Goal: Information Seeking & Learning: Check status

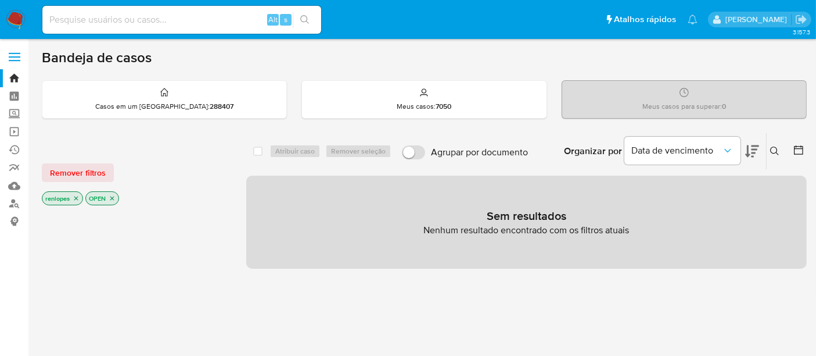
click at [17, 12] on img at bounding box center [16, 20] width 20 height 20
click at [209, 17] on input at bounding box center [181, 19] width 279 height 15
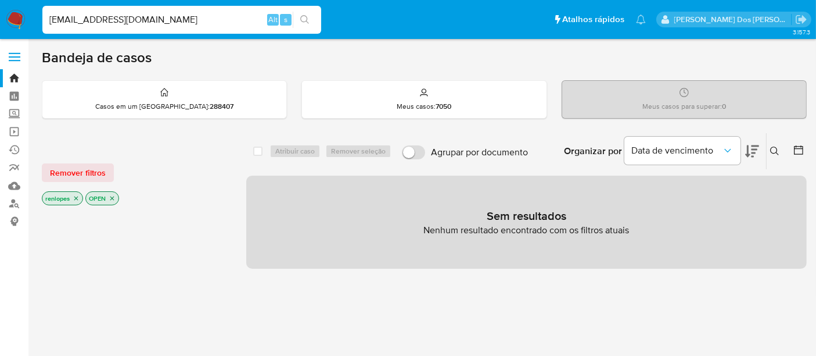
type input "simonelopes0610@gmail.com"
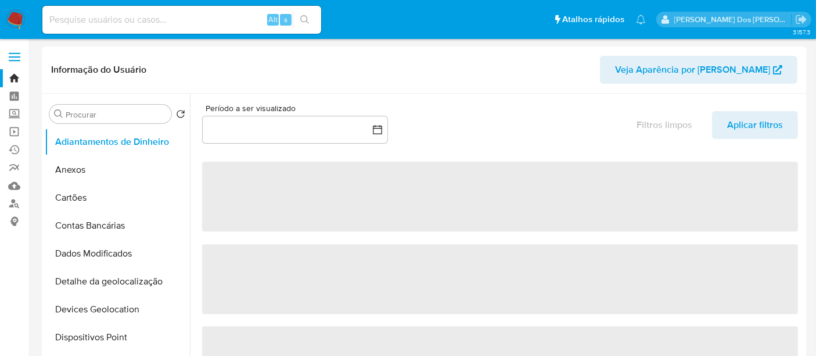
select select "10"
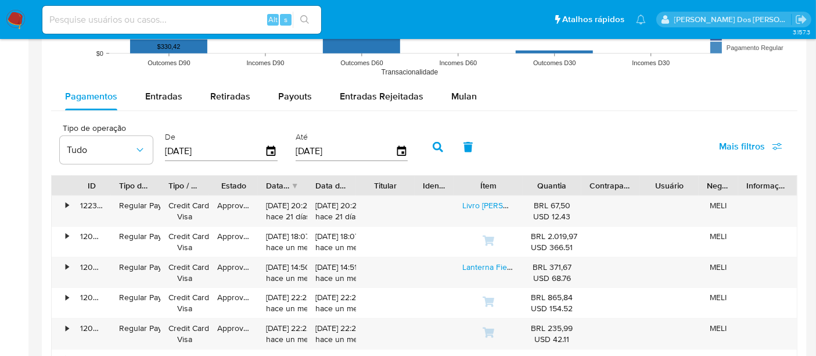
scroll to position [1162, 0]
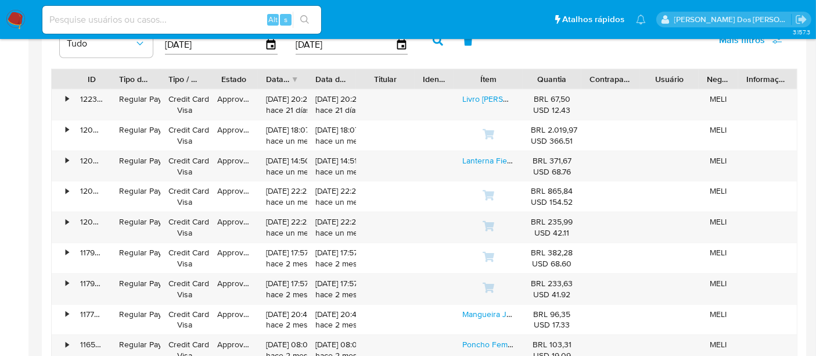
click at [149, 20] on input at bounding box center [181, 19] width 279 height 15
click at [194, 20] on input at bounding box center [181, 19] width 279 height 15
type input "renatolopesfilho1011@gmail.com"
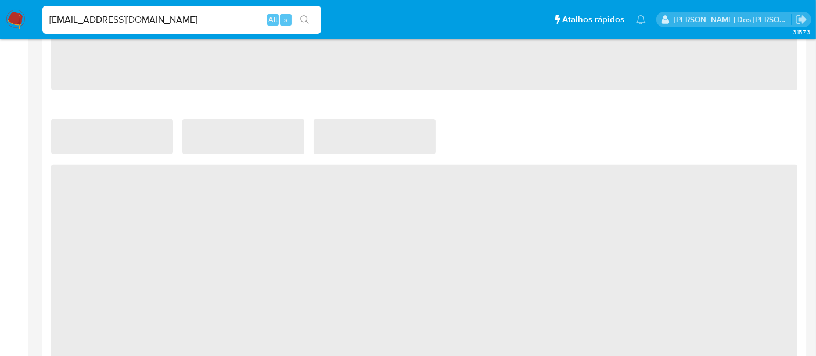
select select "10"
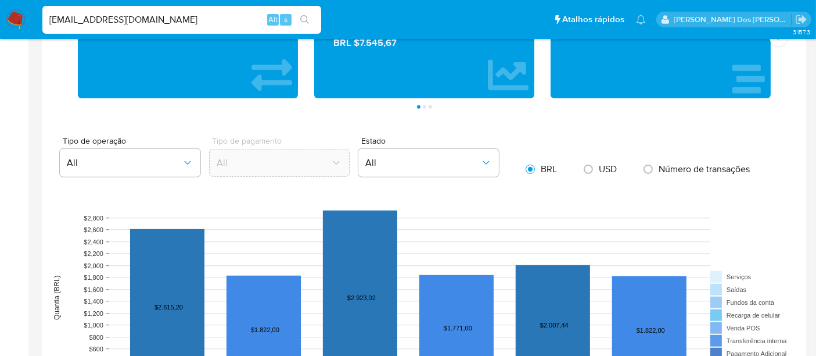
scroll to position [968, 0]
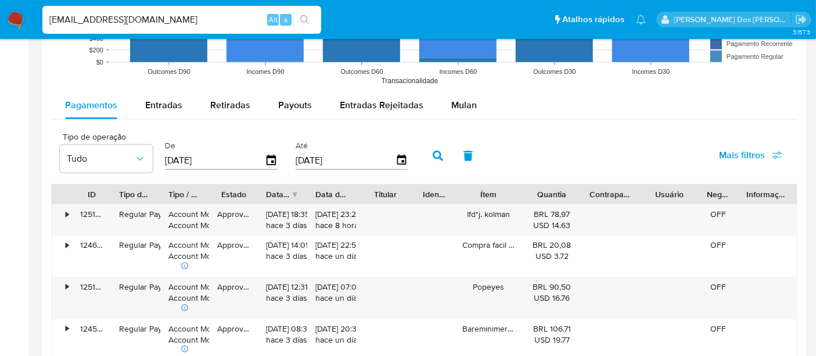
click at [159, 19] on input "renatolopesfilho1011@gmail.com" at bounding box center [181, 19] width 279 height 15
type input "msaluha@yahoo.com"
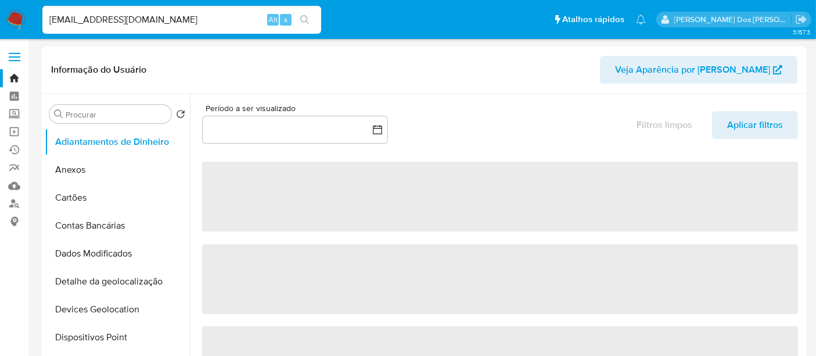
select select "10"
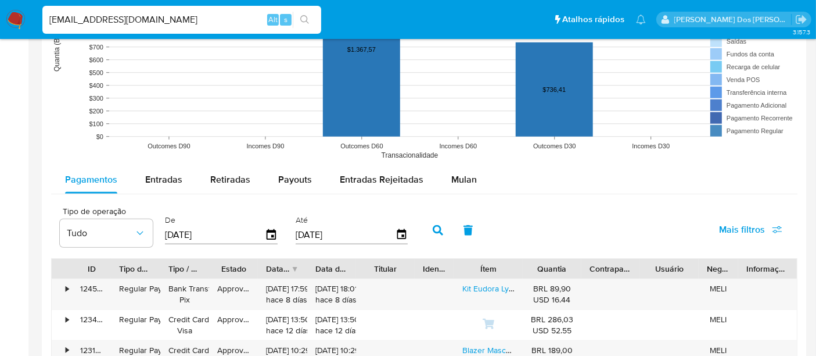
scroll to position [968, 0]
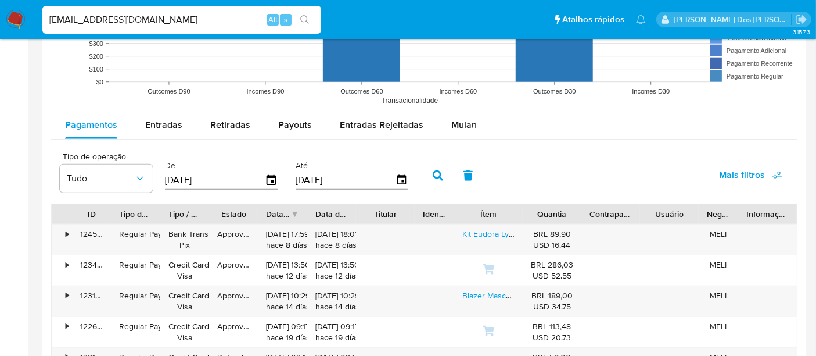
click at [19, 17] on img at bounding box center [16, 20] width 20 height 20
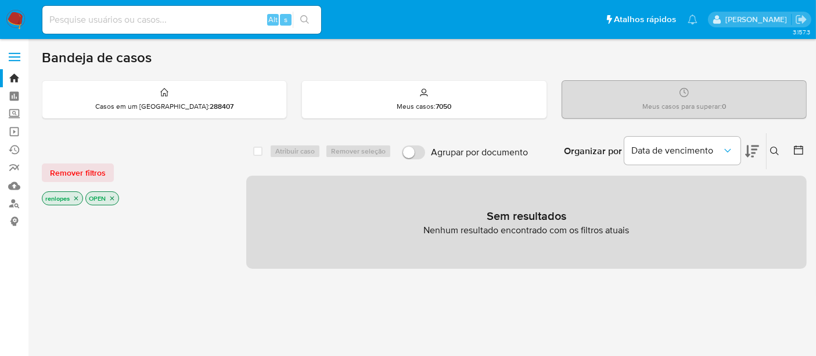
click at [181, 17] on input at bounding box center [181, 19] width 279 height 15
paste input "bHNOtMcR5twLkWkgWusTQuGG"
type input "bHNOtMcR5twLkWkgWusTQuGG"
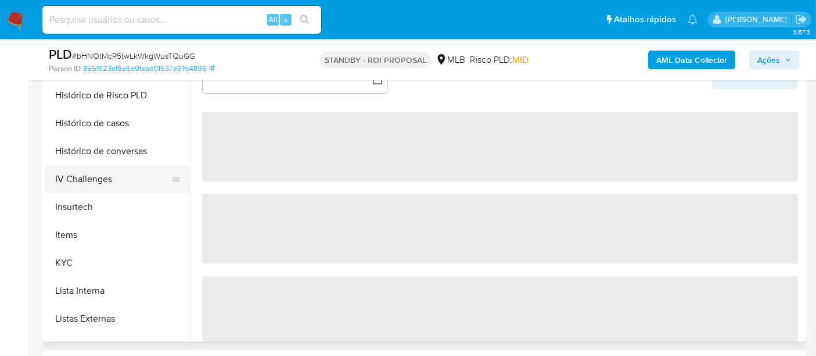
scroll to position [516, 0]
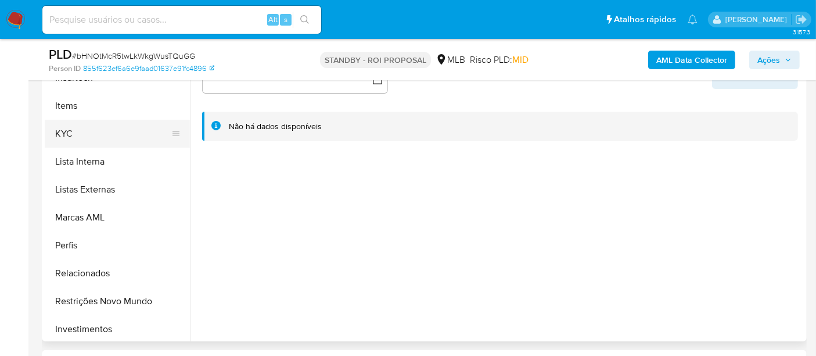
click at [63, 134] on button "KYC" at bounding box center [113, 134] width 136 height 28
select select "10"
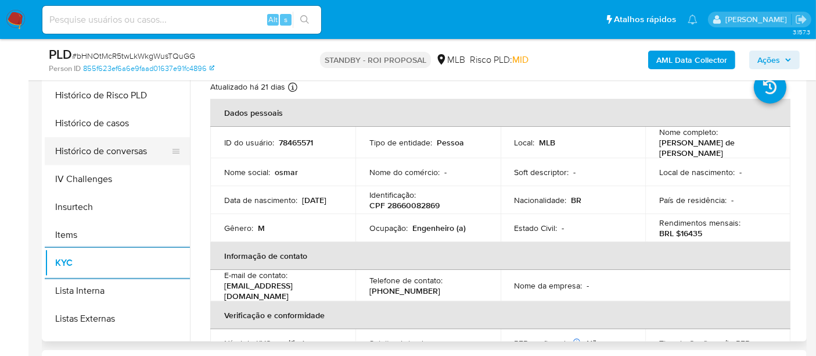
scroll to position [322, 0]
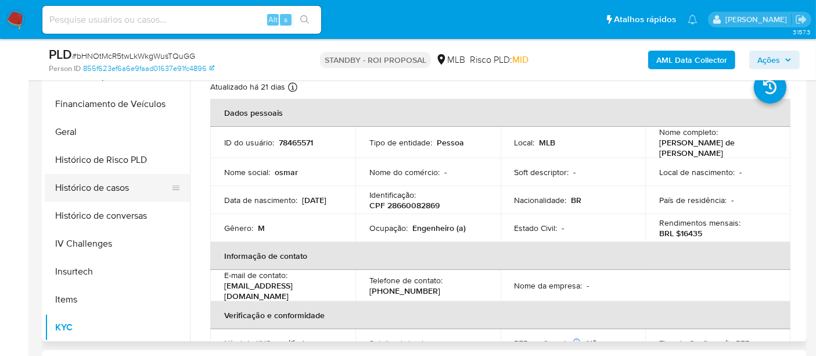
click at [103, 192] on button "Histórico de casos" at bounding box center [113, 188] width 136 height 28
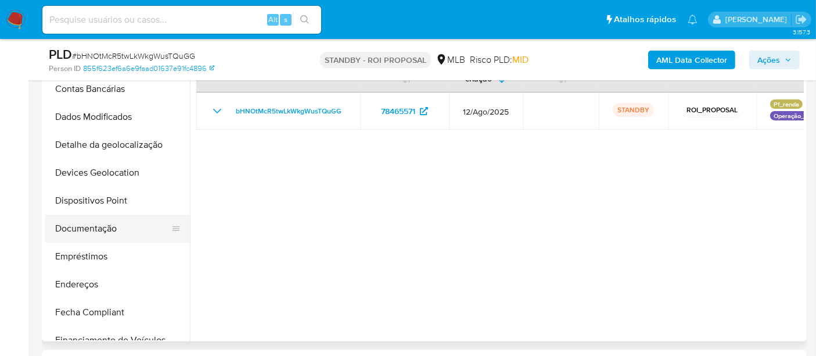
scroll to position [129, 0]
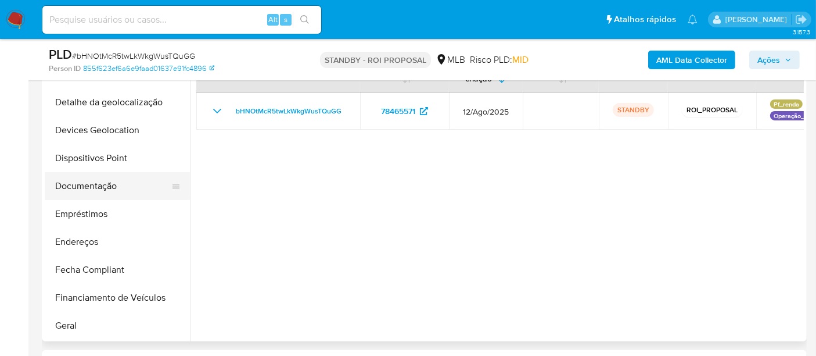
click at [93, 188] on button "Documentação" at bounding box center [113, 186] width 136 height 28
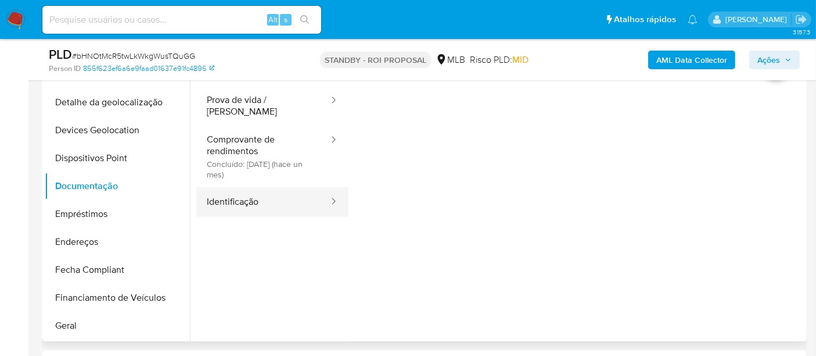
click at [224, 200] on button "Identificação" at bounding box center [263, 202] width 134 height 30
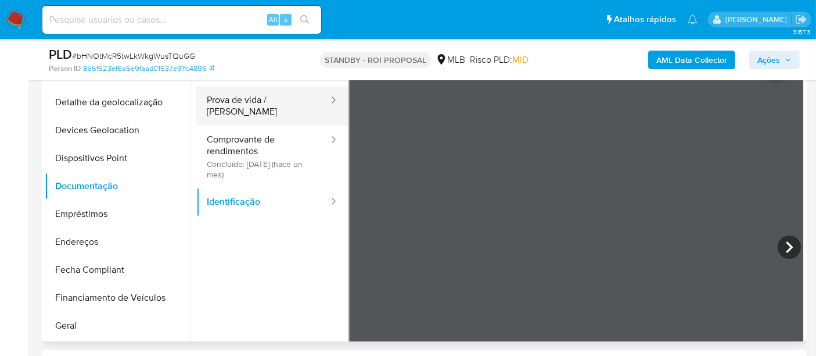
click at [264, 101] on button "Prova de vida / Selfie" at bounding box center [263, 106] width 134 height 40
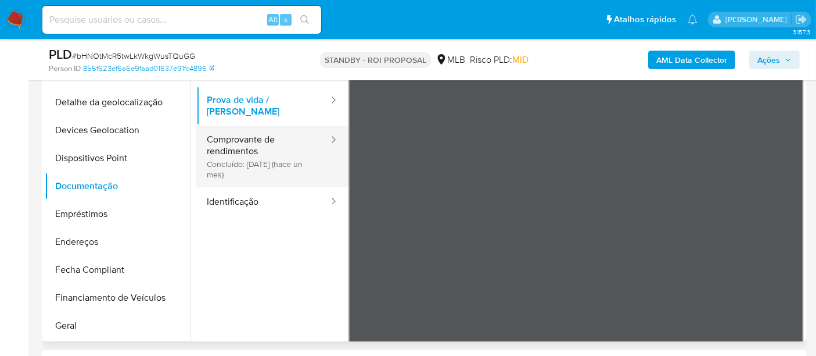
click at [227, 149] on button "Comprovante de rendimentos Concluído: 14/08/2025 (hace un mes)" at bounding box center [263, 156] width 134 height 62
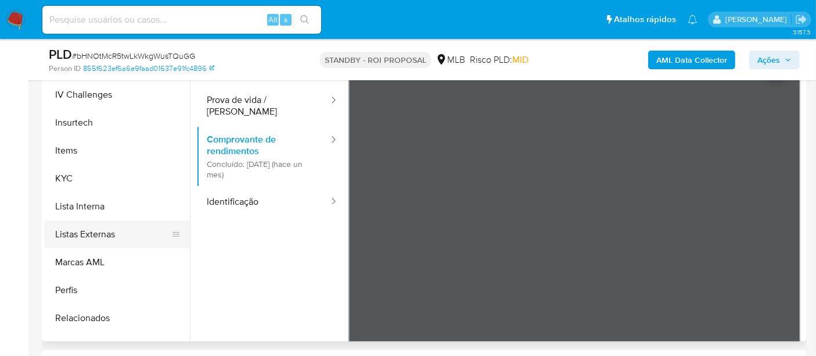
scroll to position [516, 0]
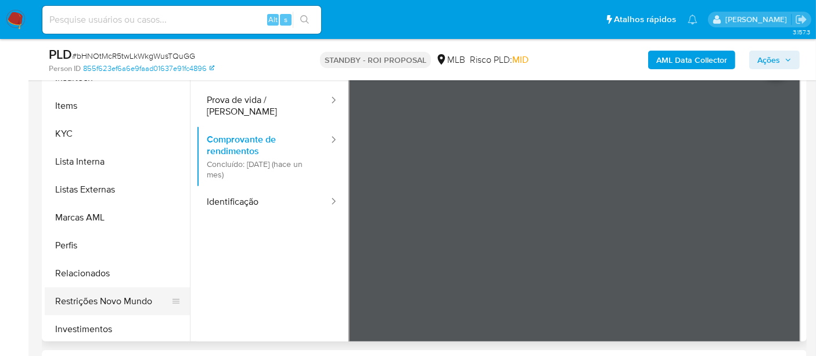
click at [111, 300] on button "Restrições Novo Mundo" at bounding box center [113, 301] width 136 height 28
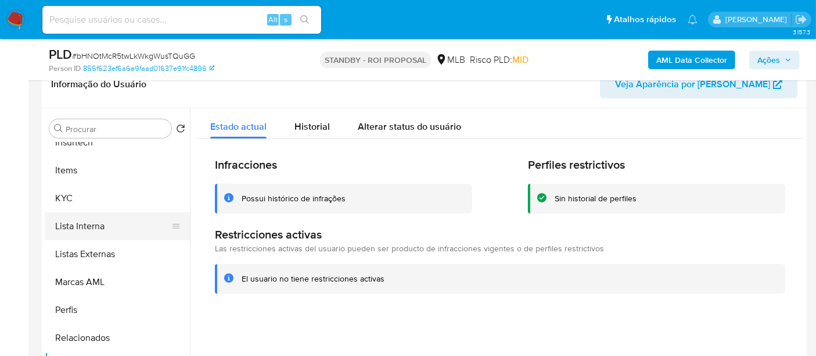
scroll to position [258, 0]
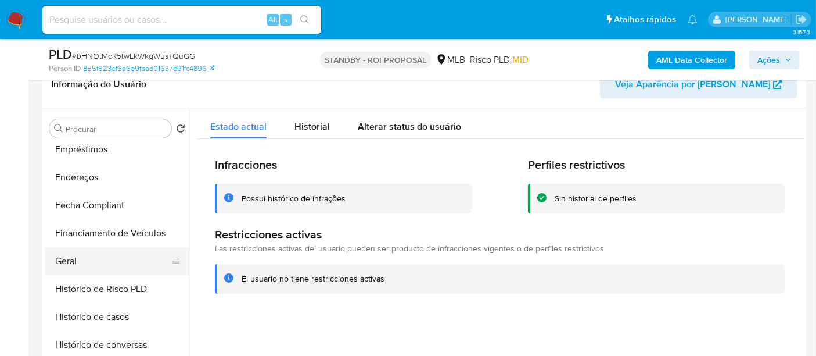
click at [74, 260] on button "Geral" at bounding box center [113, 261] width 136 height 28
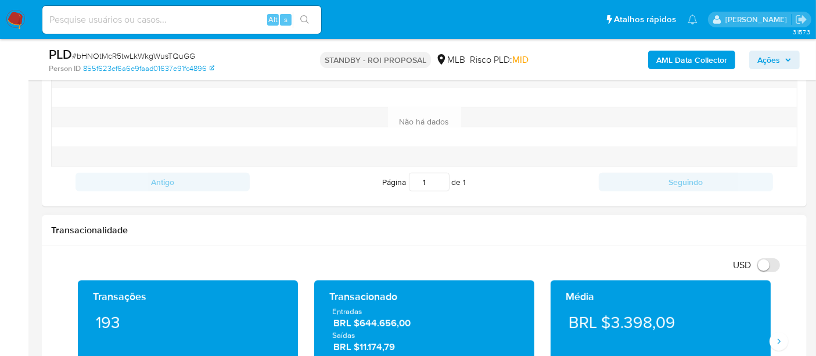
scroll to position [306, 0]
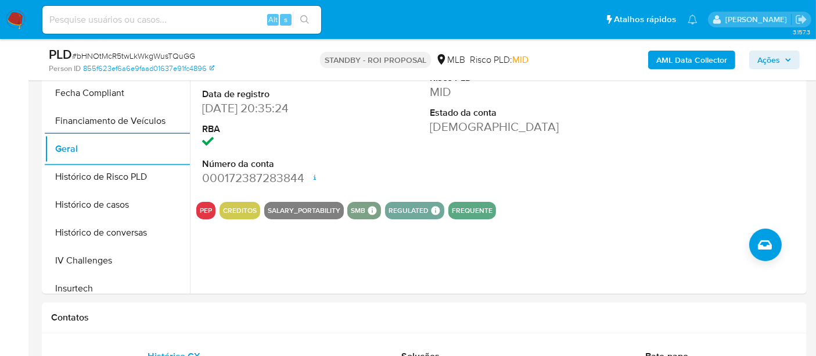
click at [192, 19] on input at bounding box center [181, 19] width 279 height 15
paste input "k6CJMcmnd32Ti4iJRqWTLuTu"
type input "k6CJMcmnd32Ti4iJRqWTLuTu"
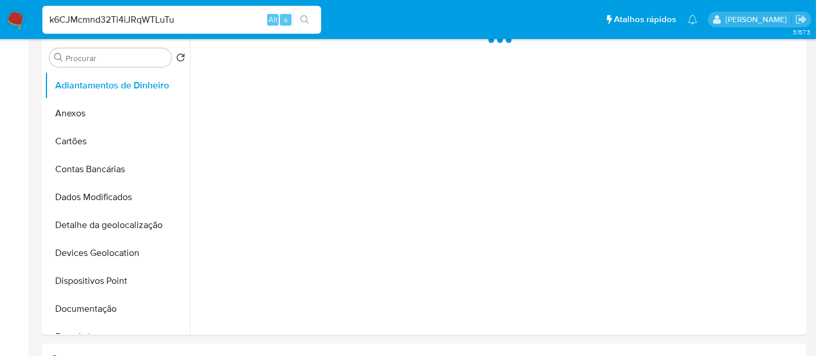
select select "10"
